Goal: Navigation & Orientation: Find specific page/section

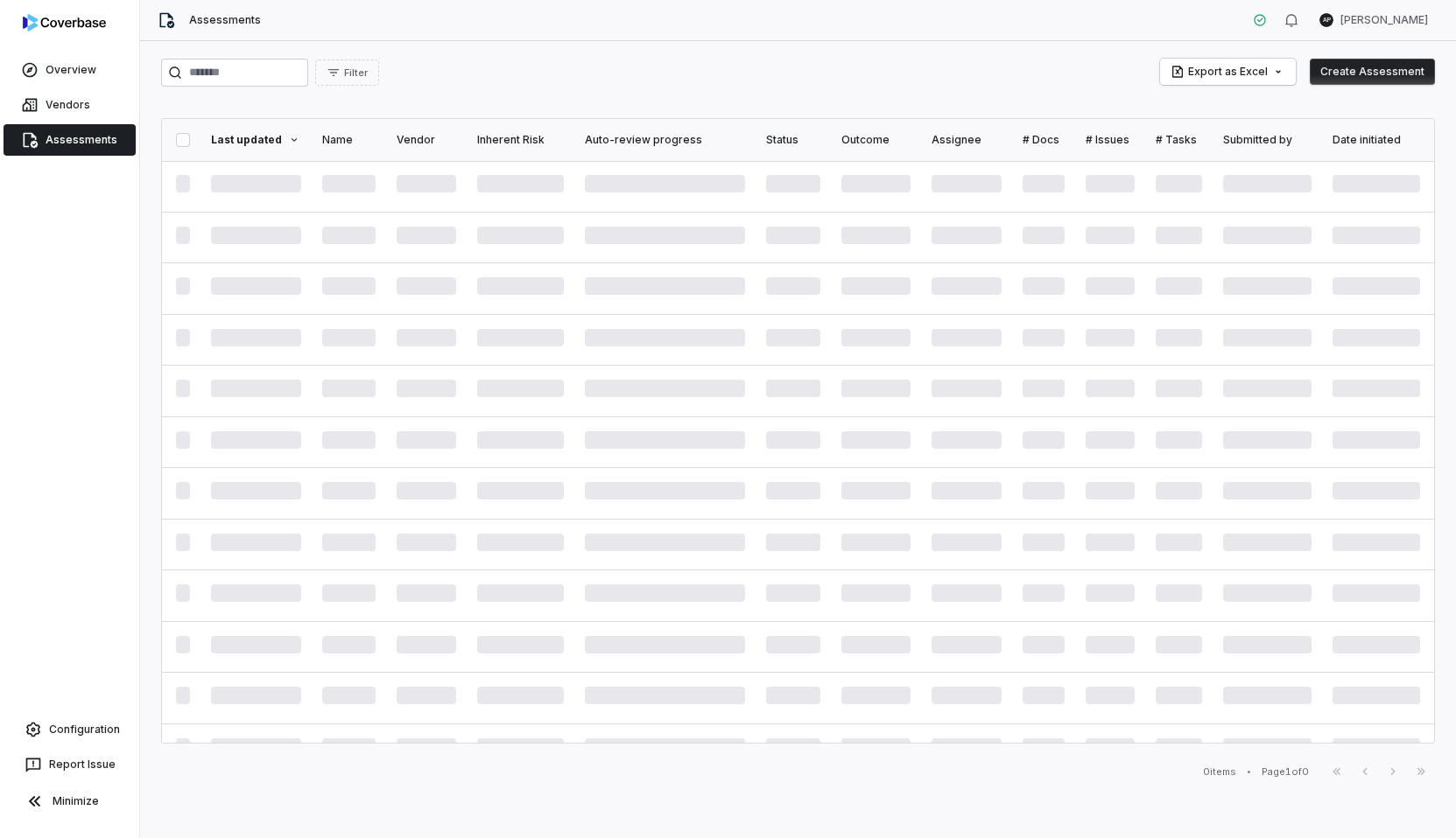
click at [1375, 26] on html "Overview Vendors Assessments Configuration Report Issue Minimize Assessments AP…" at bounding box center [728, 419] width 1456 height 838
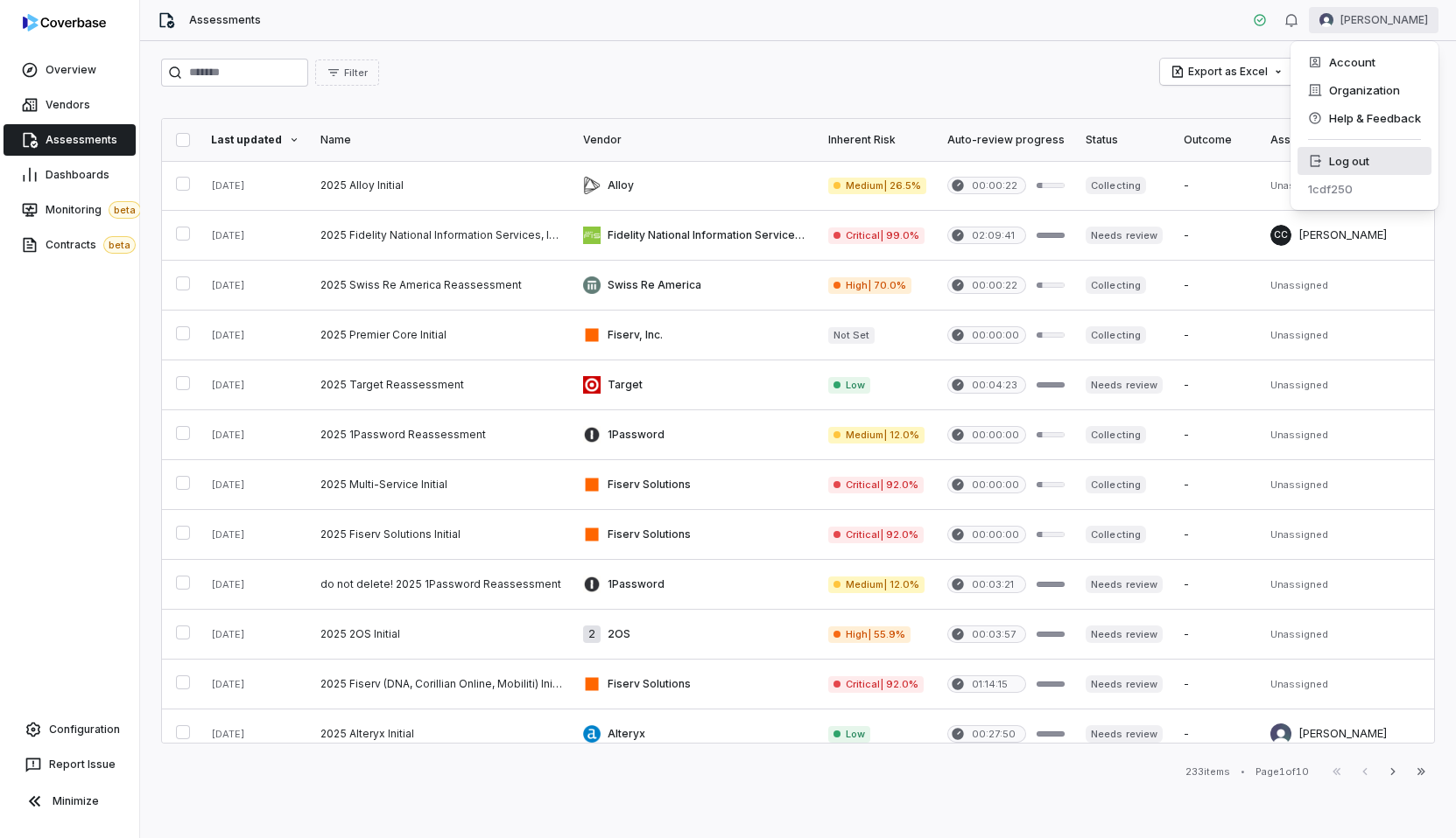
click at [1330, 164] on div "Log out" at bounding box center [1364, 161] width 134 height 28
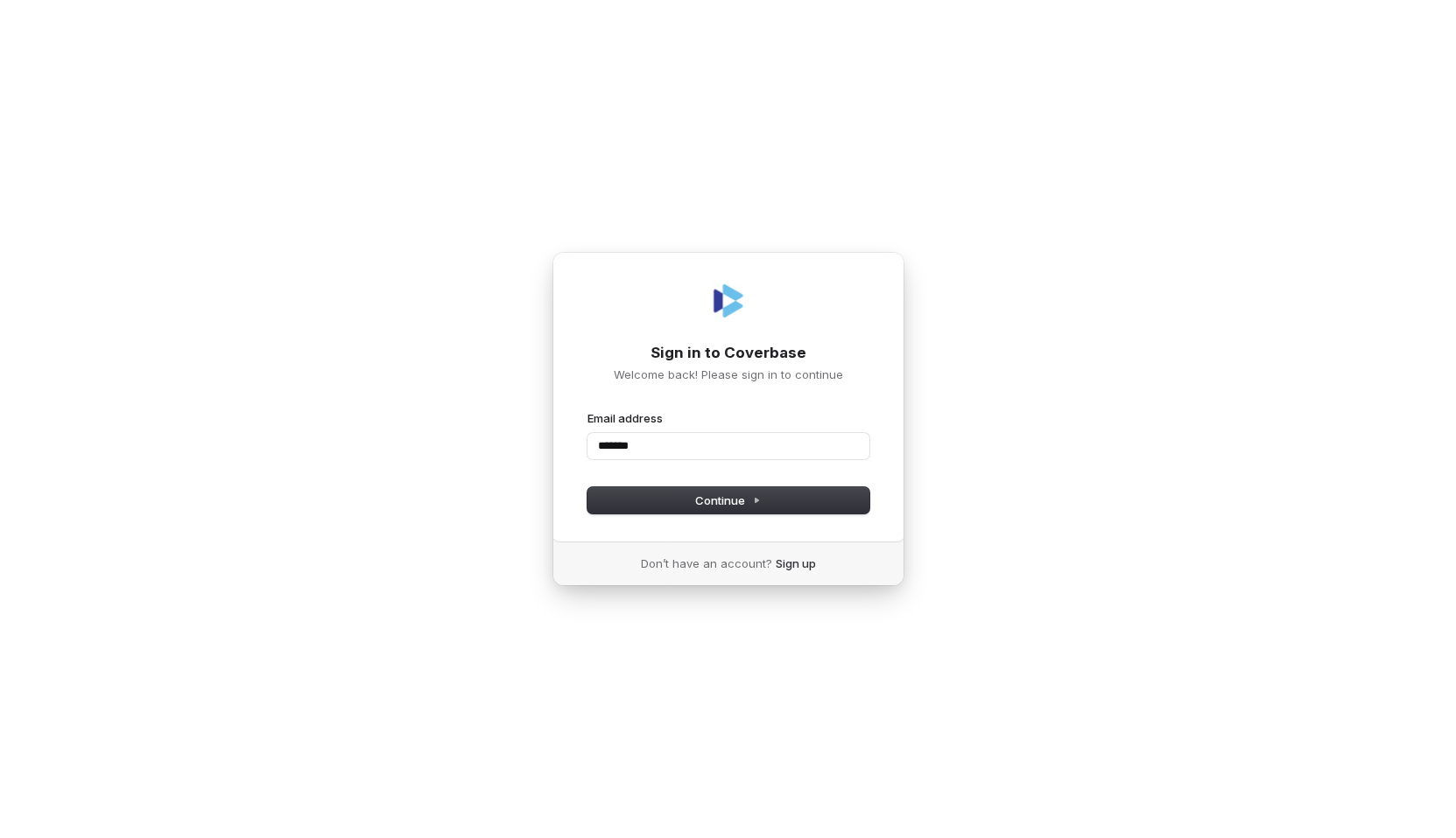
click at [587, 411] on button "submit" at bounding box center [587, 411] width 0 height 0
type input "**********"
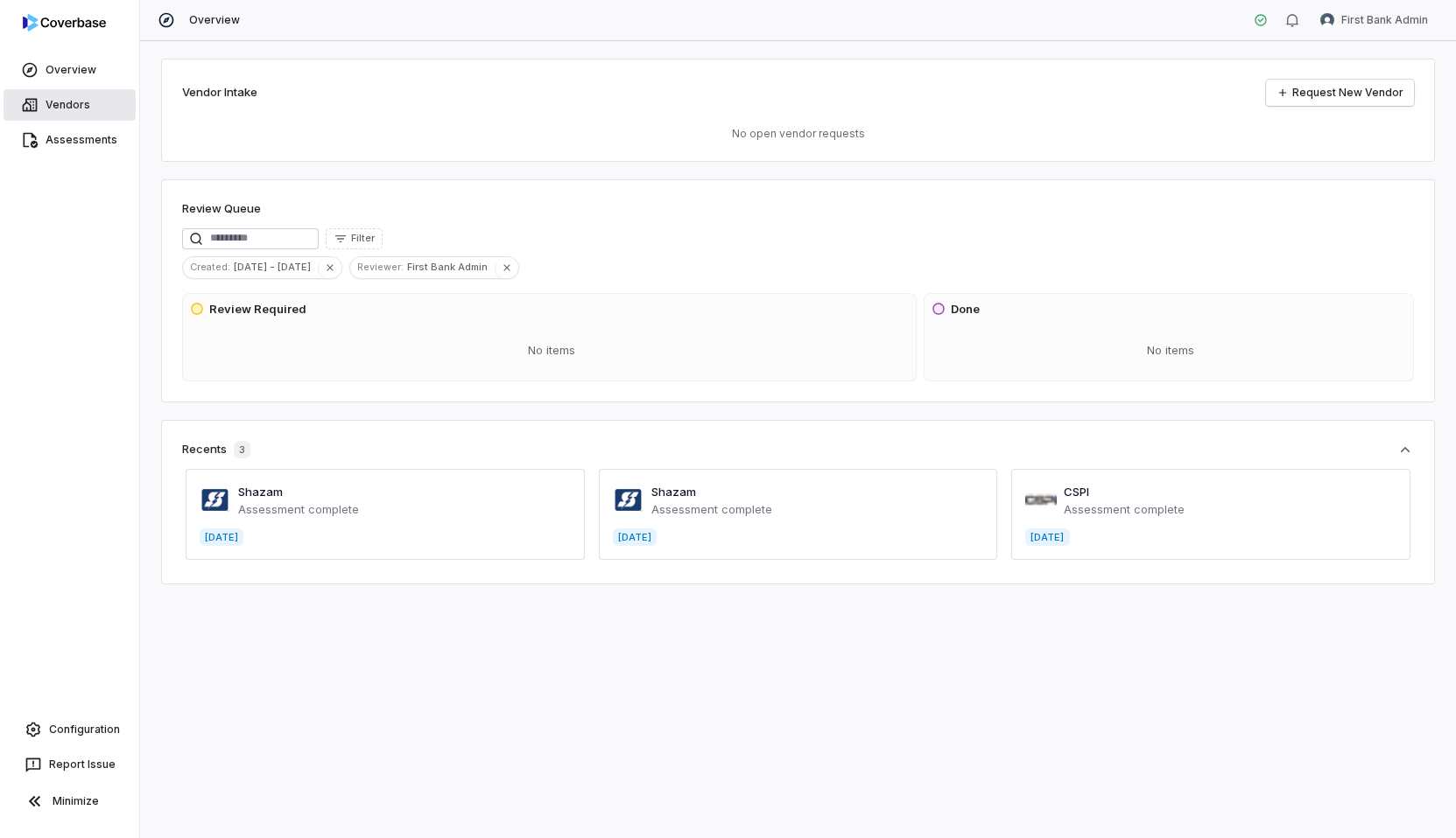
click at [93, 114] on link "Vendors" at bounding box center [69, 105] width 132 height 31
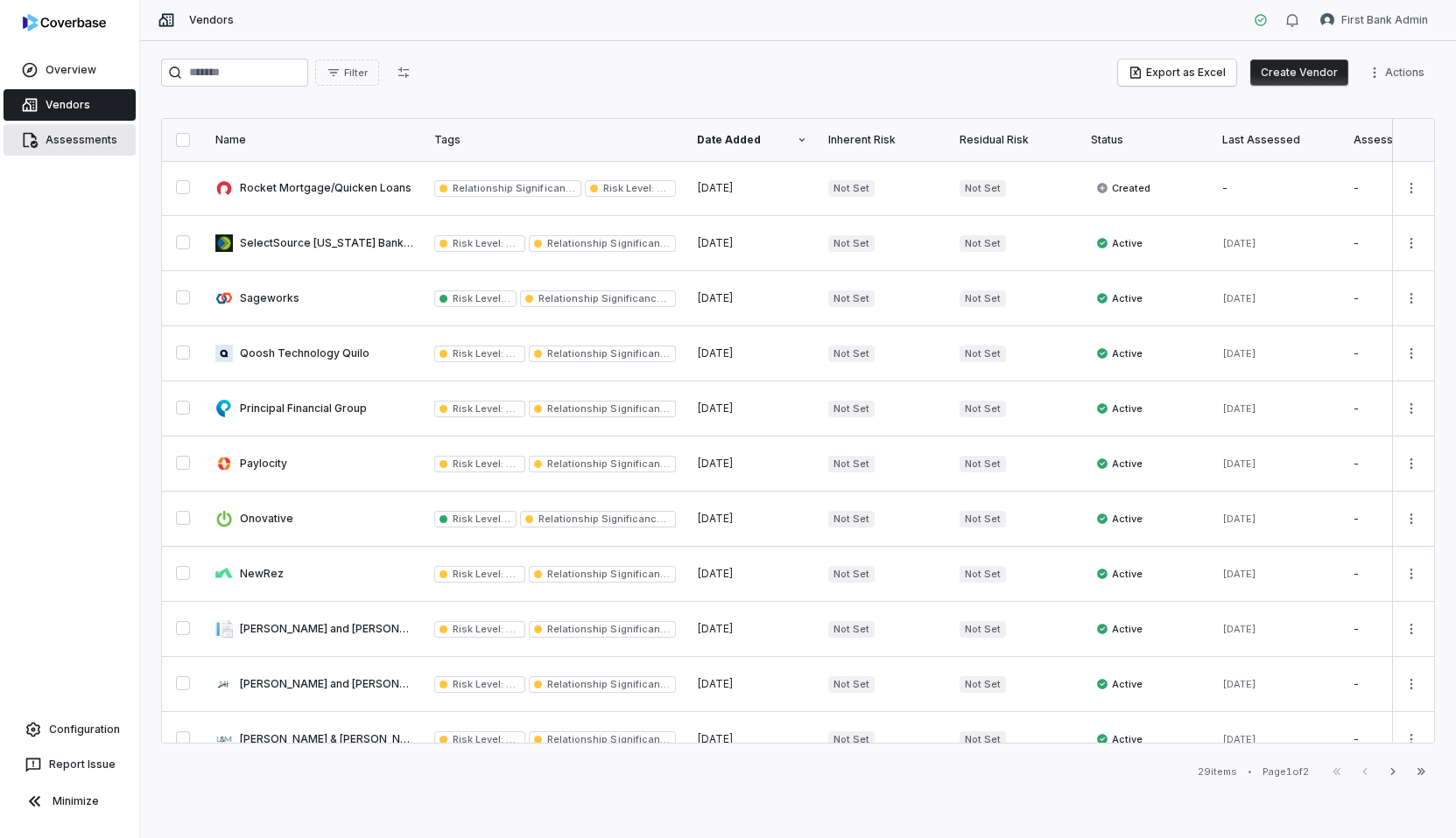
click at [84, 140] on span "Assessments" at bounding box center [81, 139] width 72 height 14
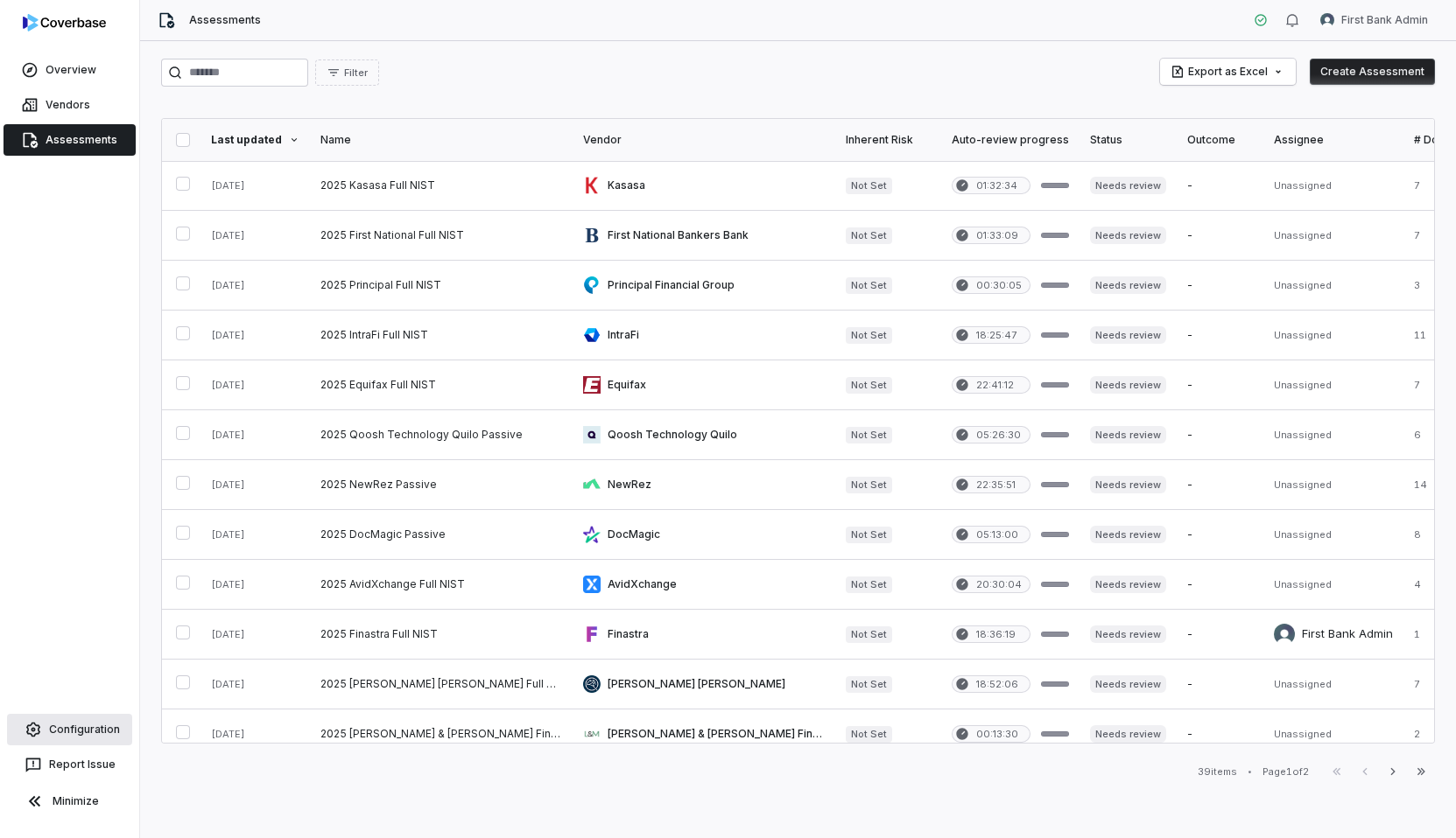
click at [67, 718] on link "Configuration" at bounding box center [70, 730] width 126 height 31
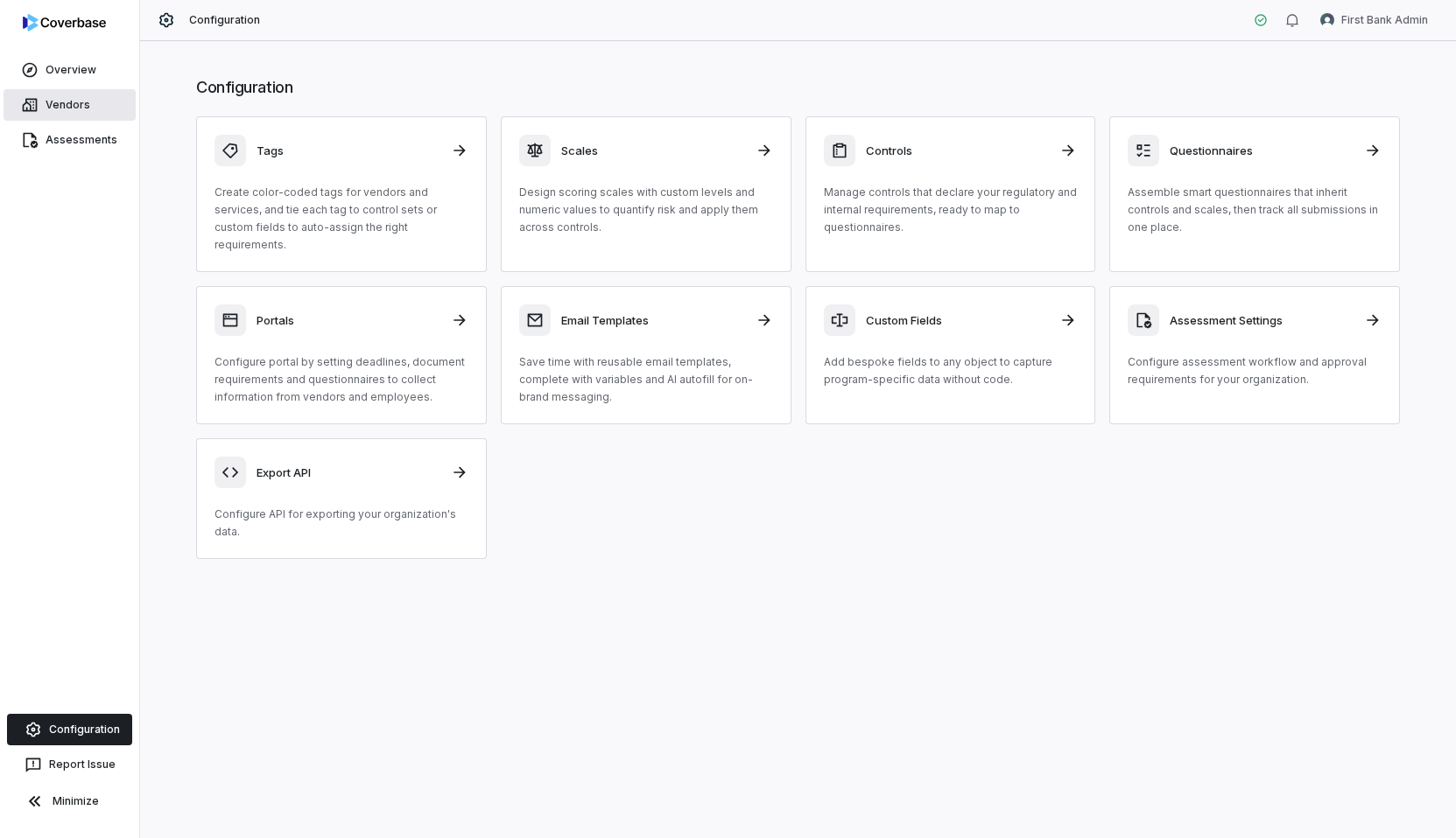
click at [84, 106] on span "Vendors" at bounding box center [67, 104] width 44 height 14
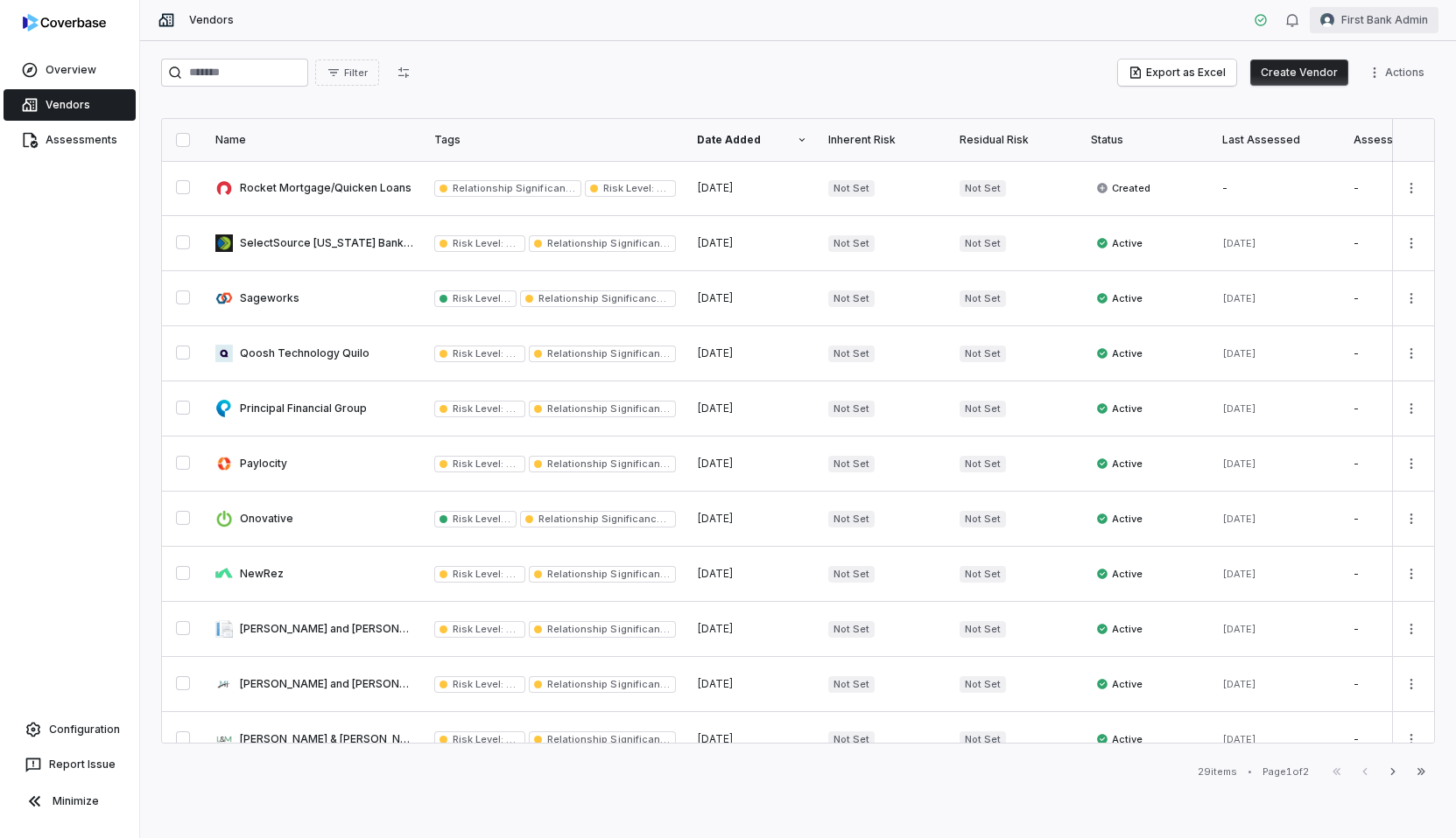
click at [1405, 7] on html "Overview Vendors Assessments Configuration Report Issue Minimize Vendors First …" at bounding box center [728, 419] width 1456 height 838
click at [1344, 153] on div "Log out" at bounding box center [1364, 161] width 134 height 28
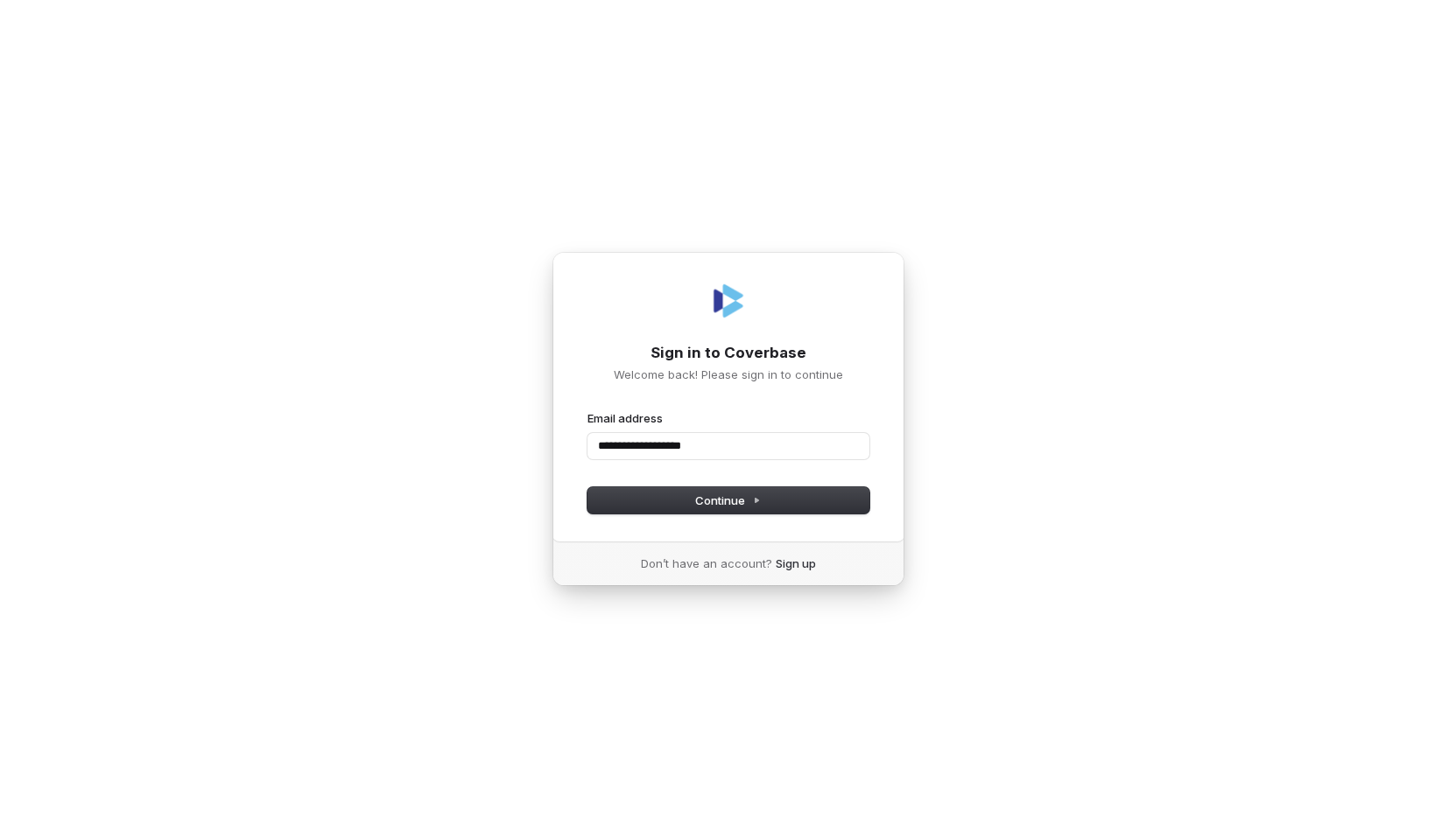
type input "**********"
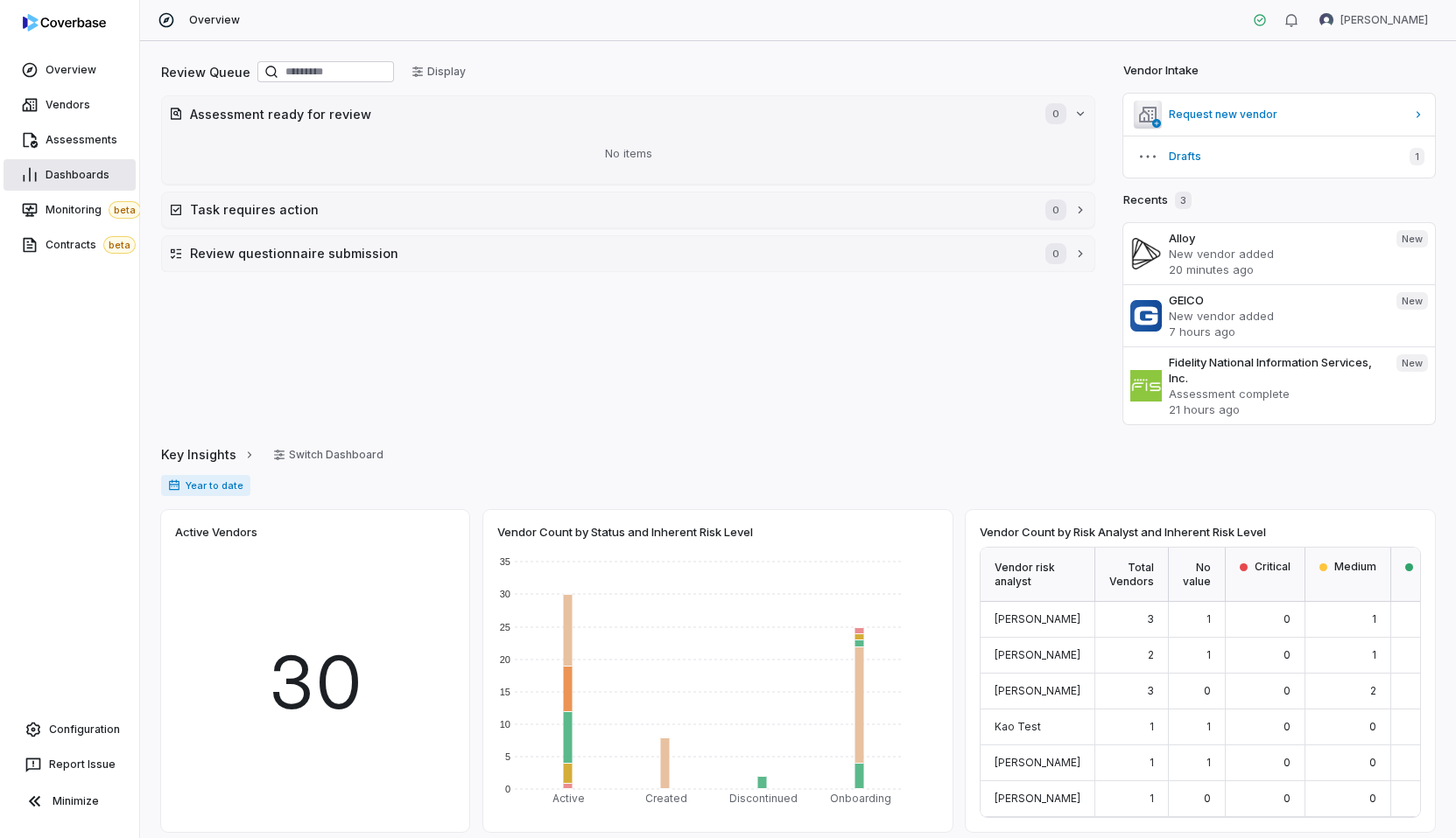
click at [114, 178] on link "Dashboards" at bounding box center [69, 175] width 132 height 31
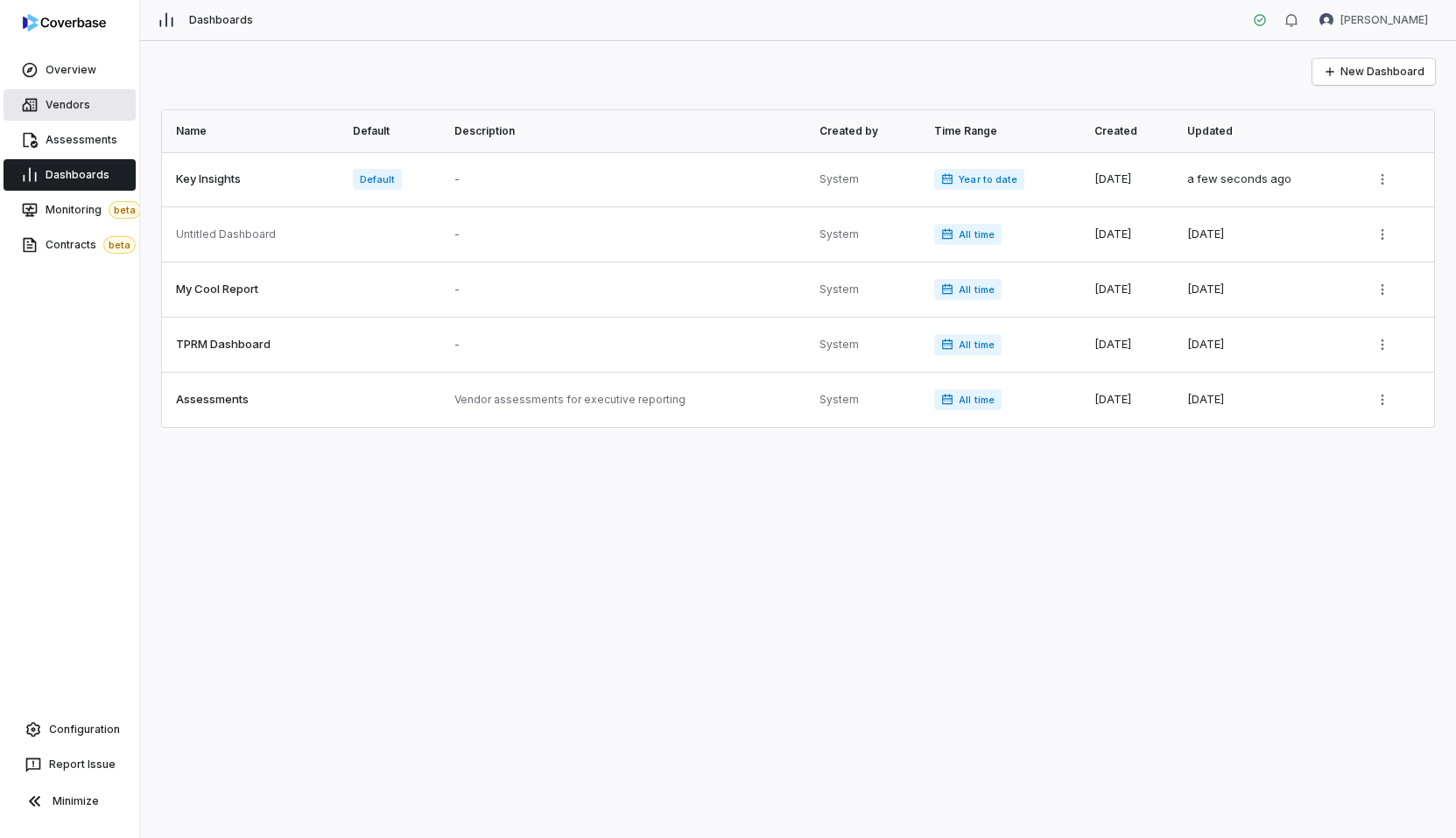
click at [87, 103] on span "Vendors" at bounding box center [67, 104] width 44 height 14
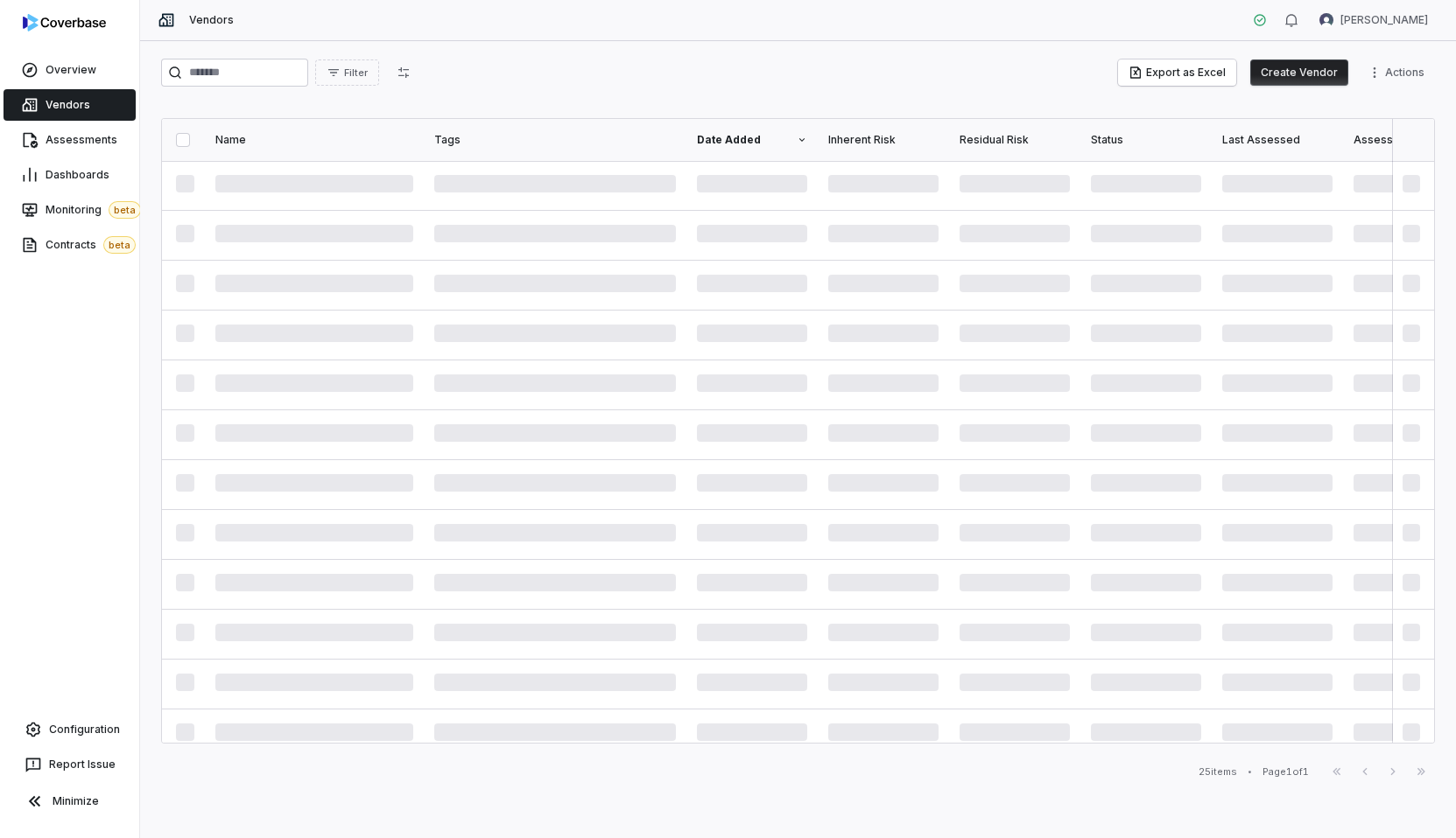
click at [681, 70] on div "Filter Export as Excel Create Vendor Actions" at bounding box center [798, 73] width 1274 height 28
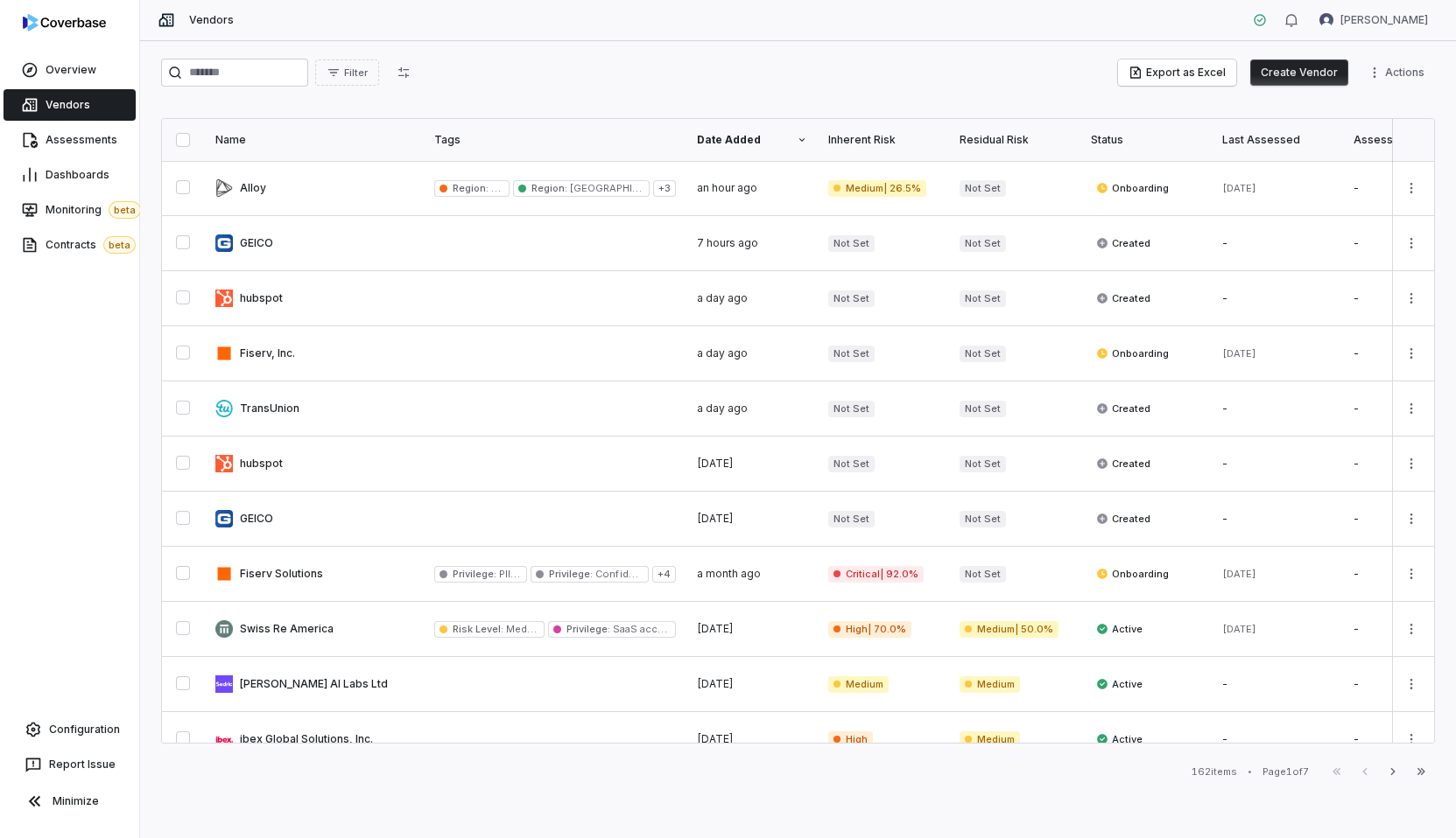
click at [740, 60] on div "Filter Export as Excel Create Vendor Actions" at bounding box center [798, 73] width 1274 height 28
